Goal: Task Accomplishment & Management: Manage account settings

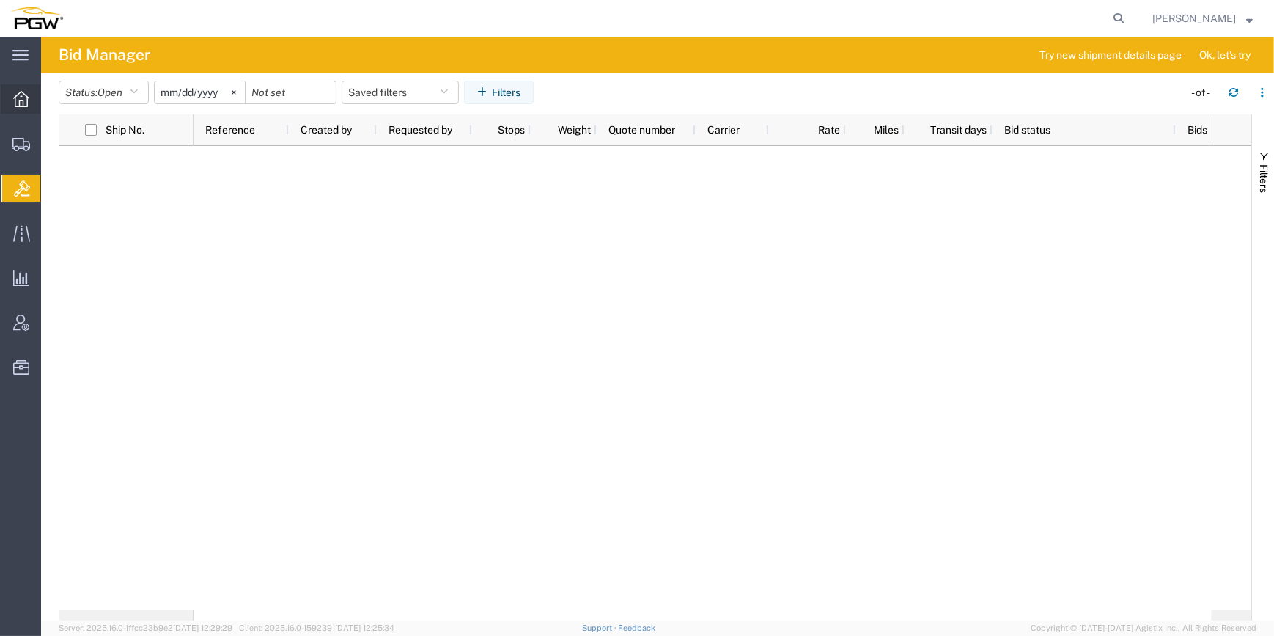
click at [23, 100] on icon at bounding box center [21, 99] width 16 height 16
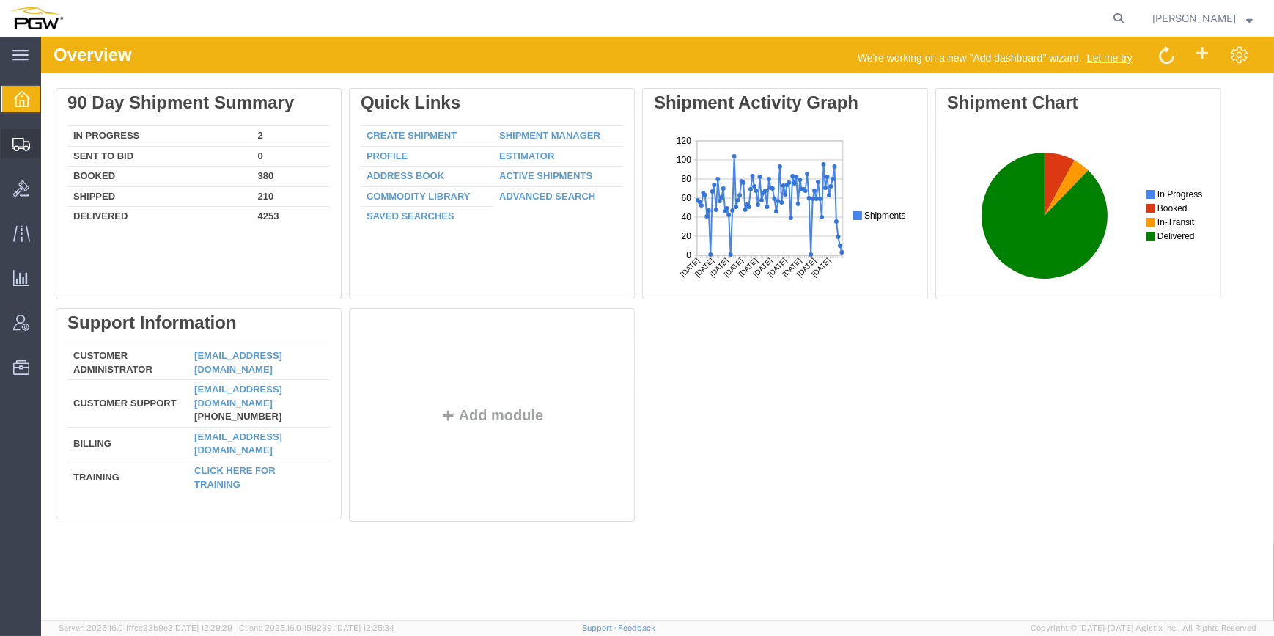
click at [0, 0] on span "Shipment Manager" at bounding box center [0, 0] width 0 height 0
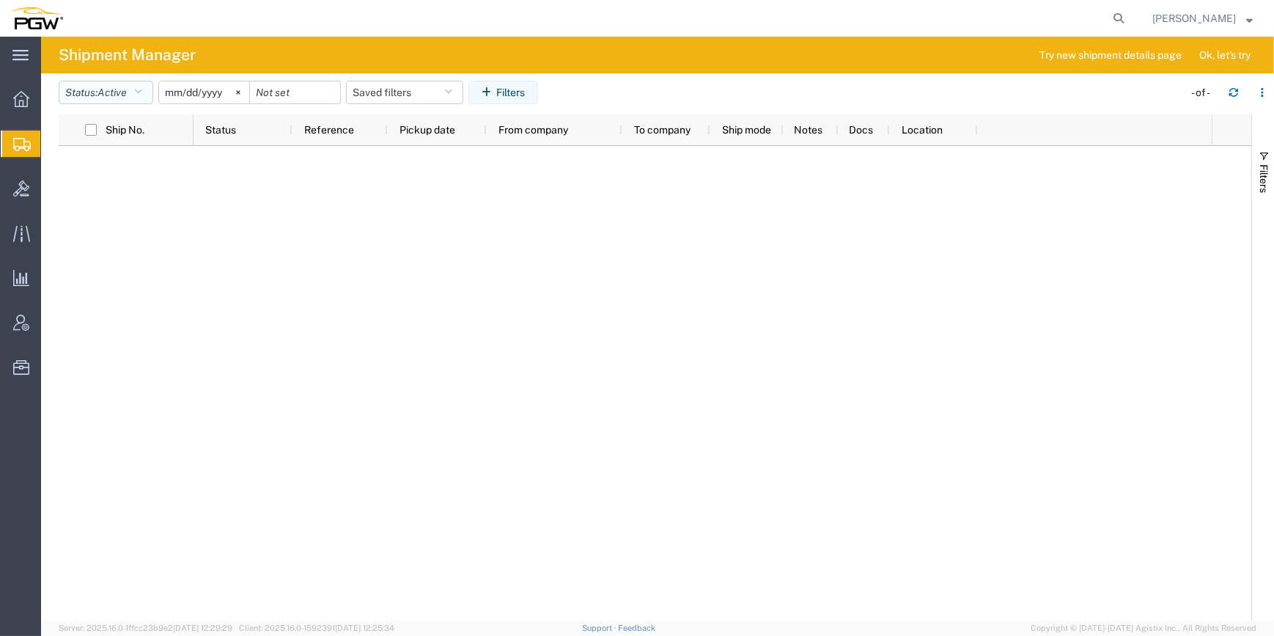
drag, startPoint x: 147, startPoint y: 100, endPoint x: 147, endPoint y: 110, distance: 9.6
click at [148, 103] on button "Status: Active" at bounding box center [106, 92] width 95 height 23
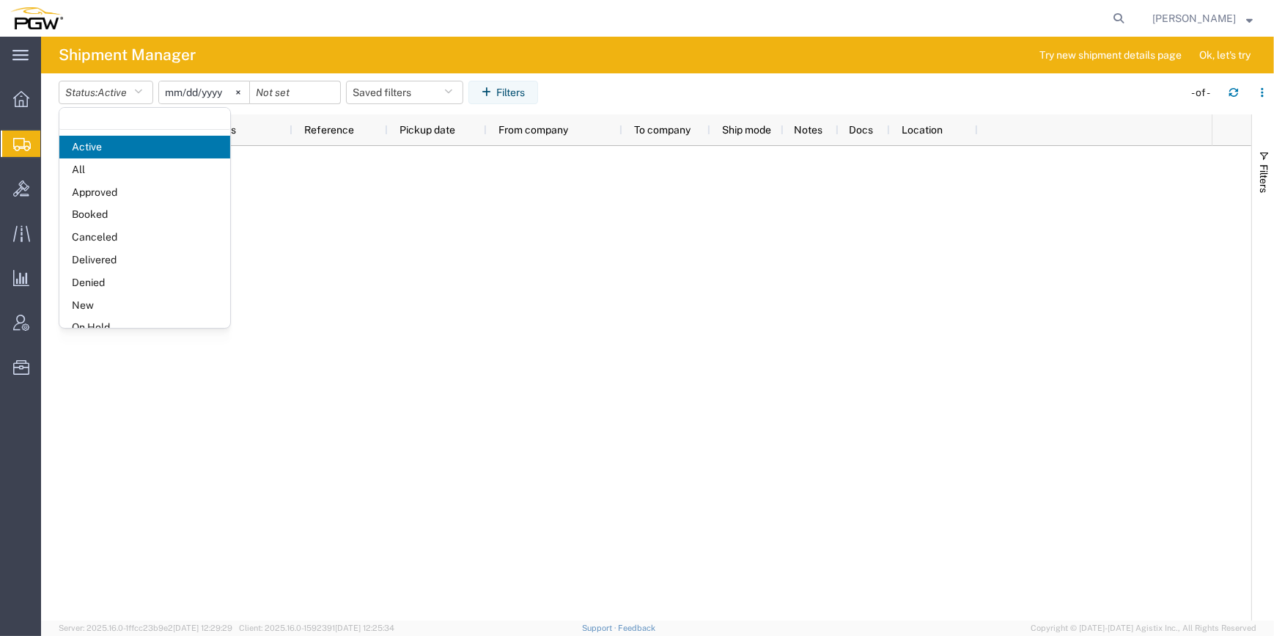
click at [117, 301] on span "New" at bounding box center [144, 305] width 171 height 23
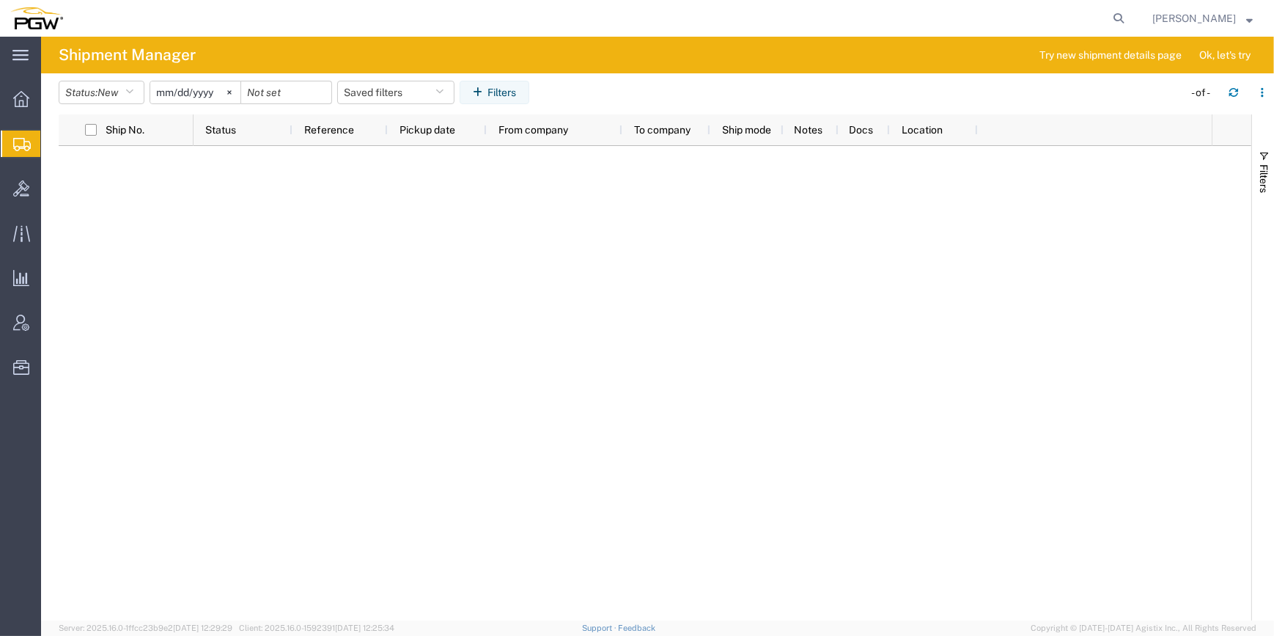
click at [52, 147] on span "Shipments" at bounding box center [46, 143] width 12 height 29
